Goal: Information Seeking & Learning: Learn about a topic

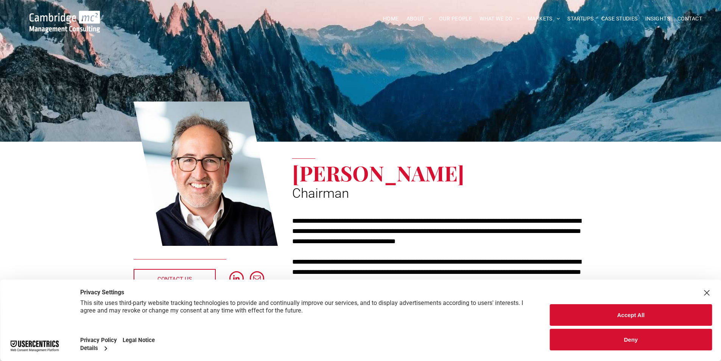
click at [634, 312] on button "Accept All" at bounding box center [631, 315] width 162 height 22
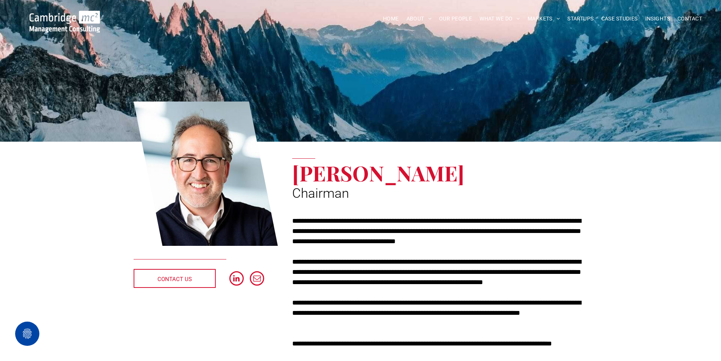
click at [585, 202] on div "**********" at bounding box center [436, 239] width 303 height 286
